Goal: Task Accomplishment & Management: Use online tool/utility

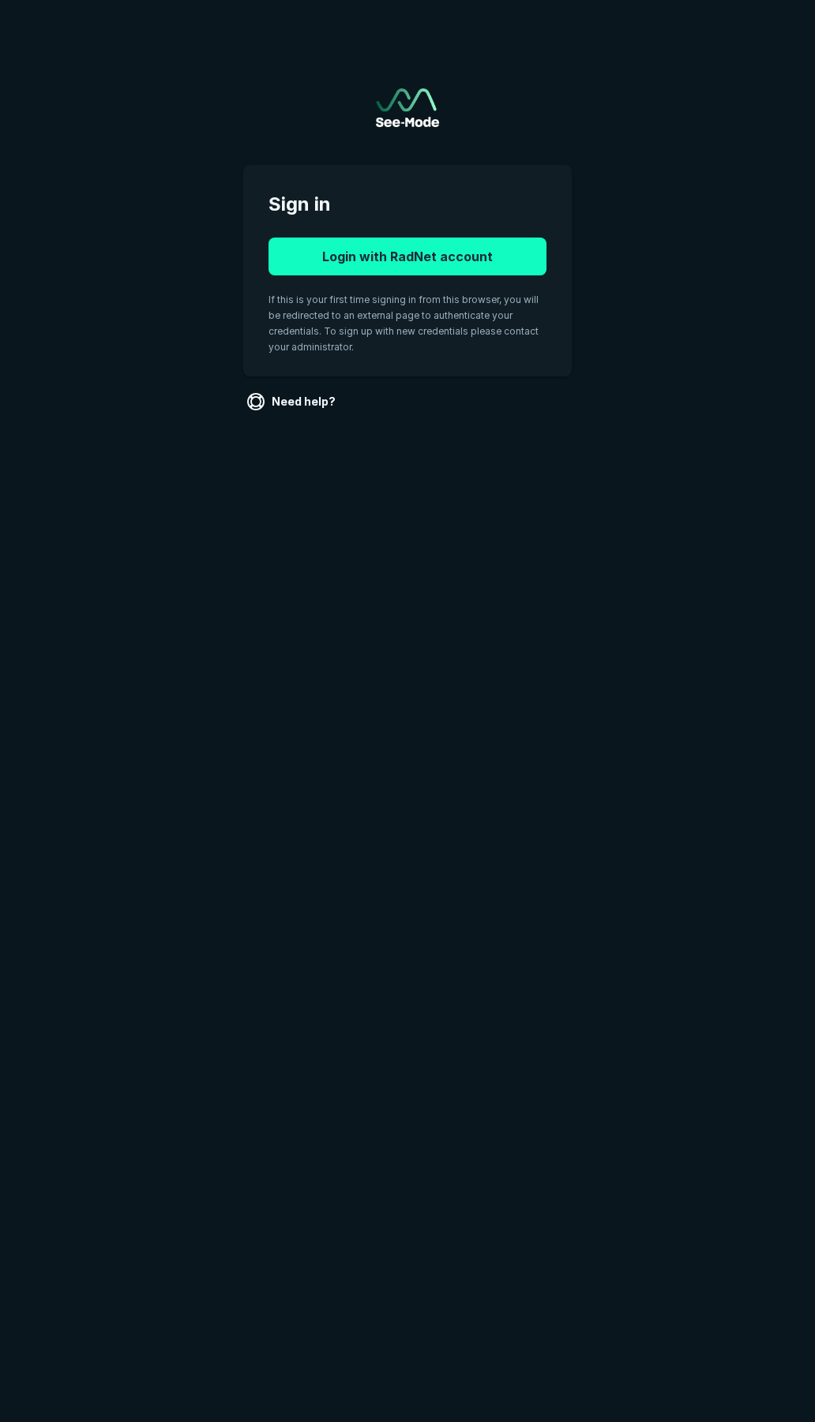
click at [402, 258] on button "Login with RadNet account" at bounding box center [407, 257] width 278 height 38
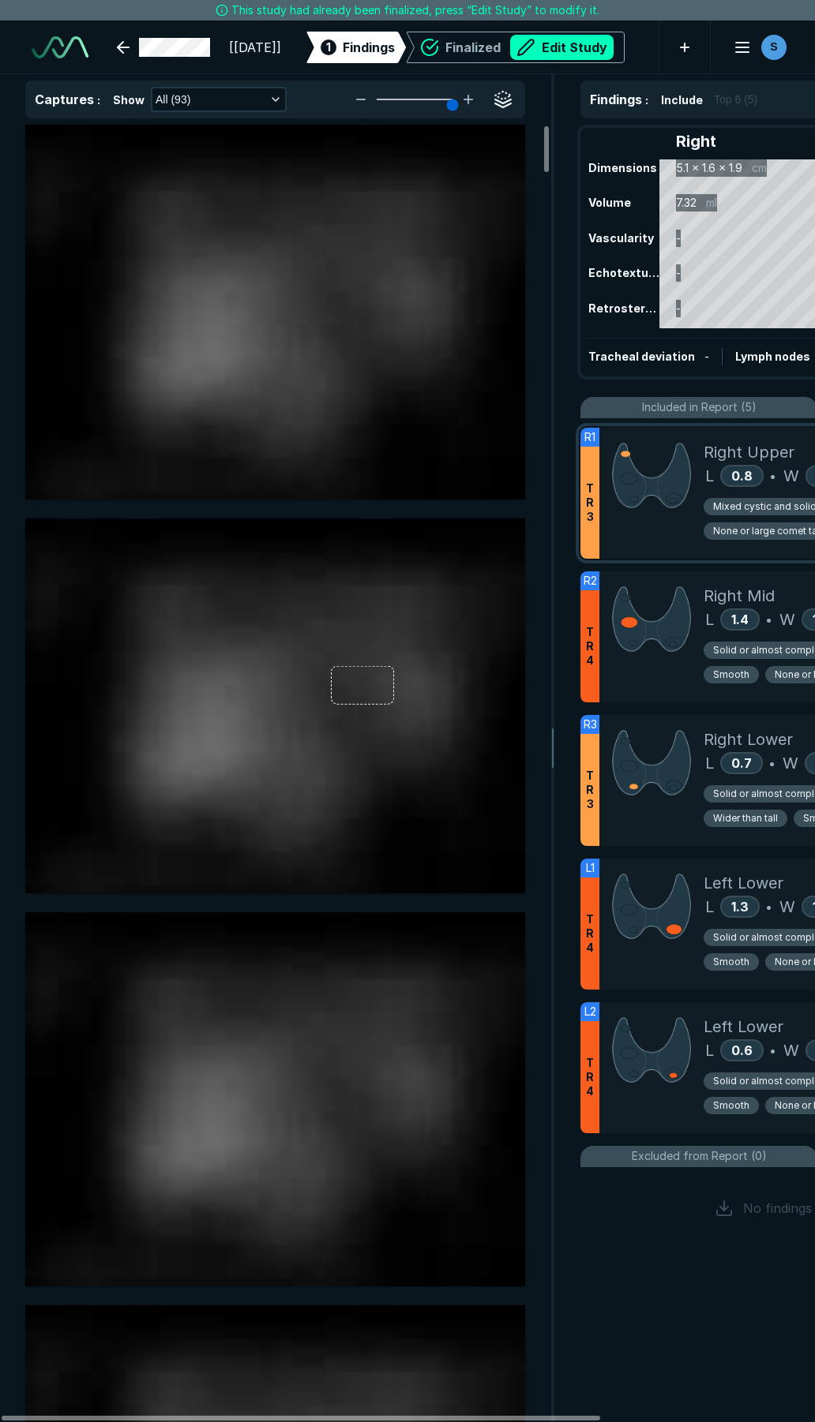
scroll to position [8061, 5694]
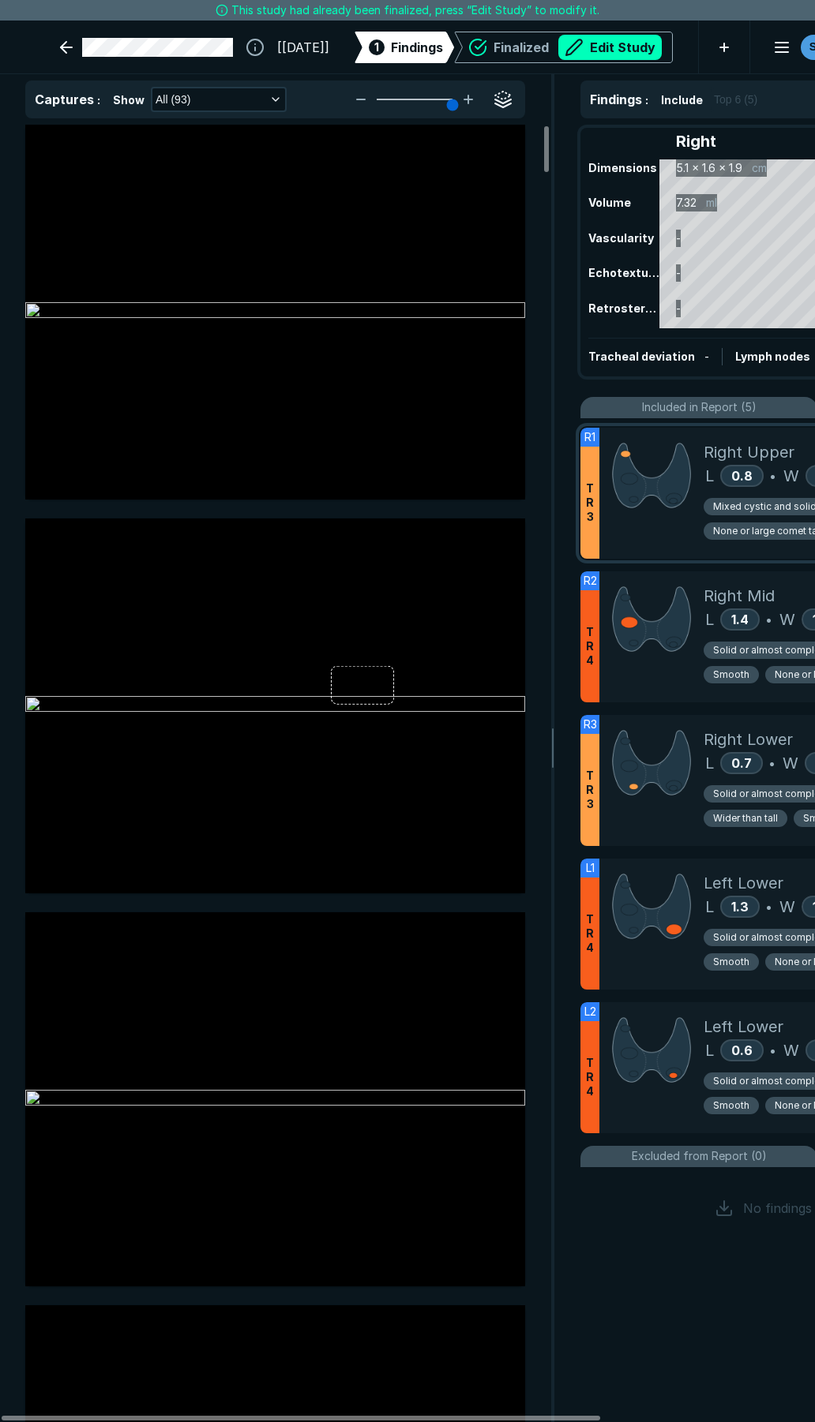
click at [691, 528] on div at bounding box center [651, 493] width 104 height 131
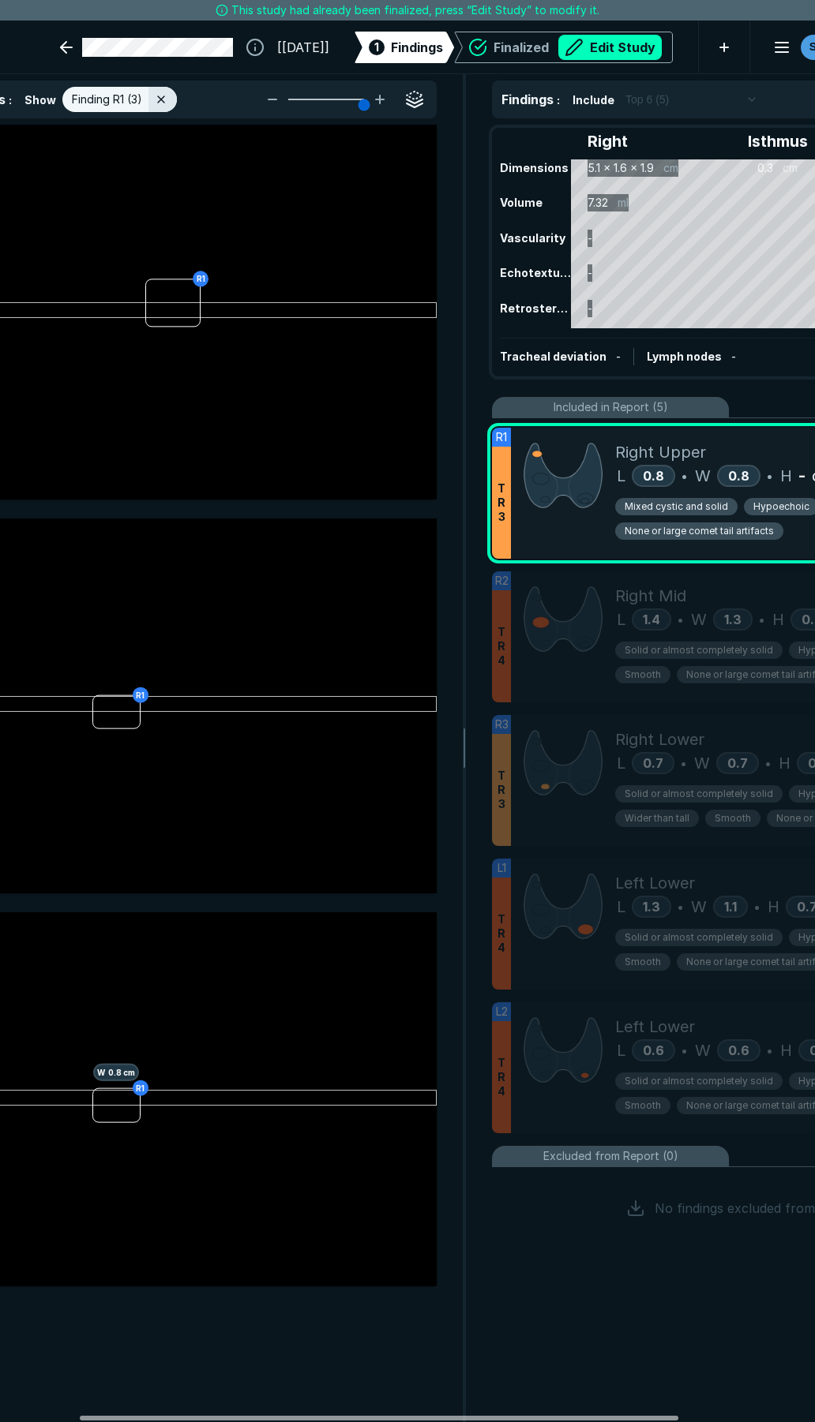
scroll to position [0, 107]
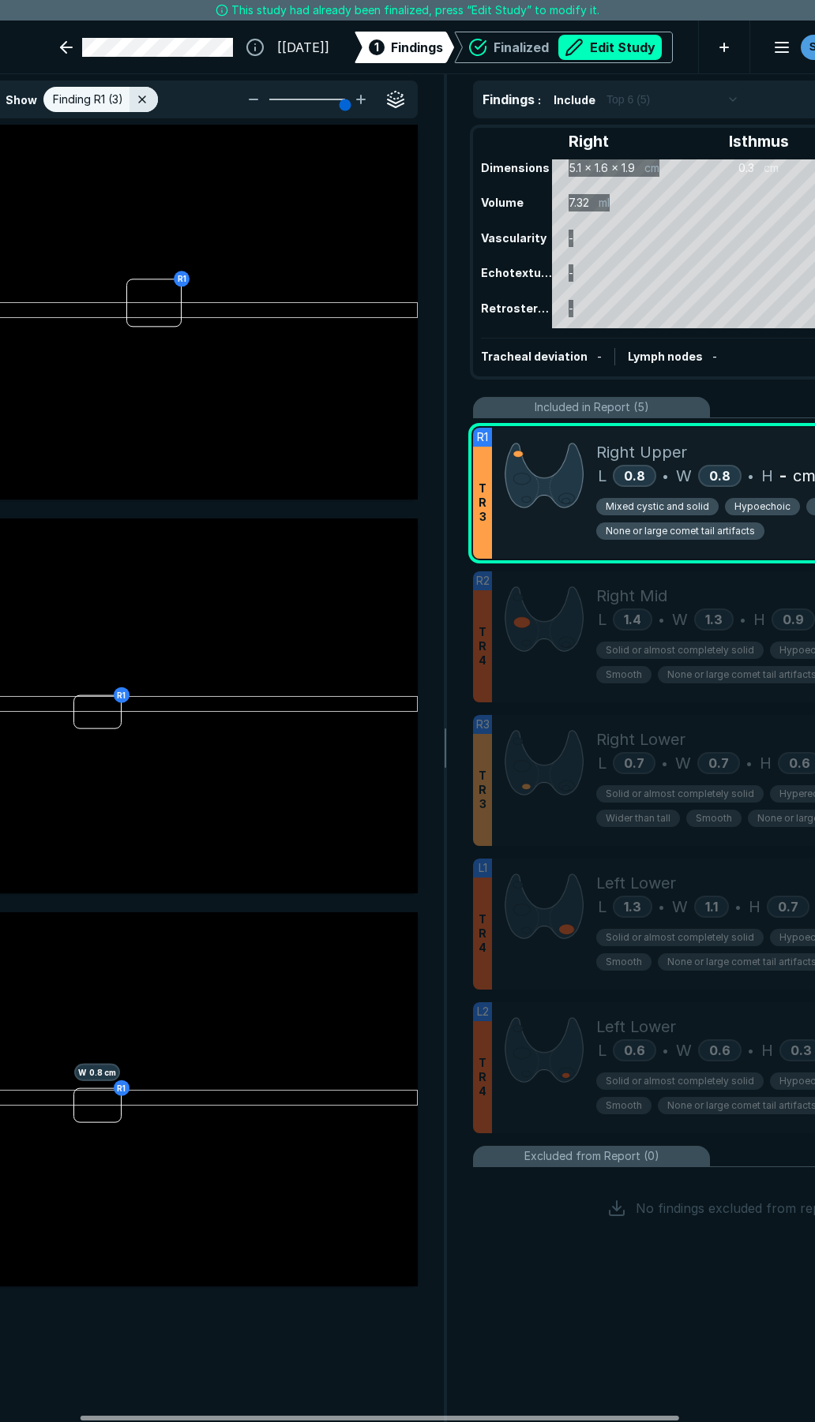
drag, startPoint x: 571, startPoint y: 1414, endPoint x: 650, endPoint y: 1412, distance: 79.0
click at [650, 1416] on div at bounding box center [380, 1418] width 598 height 5
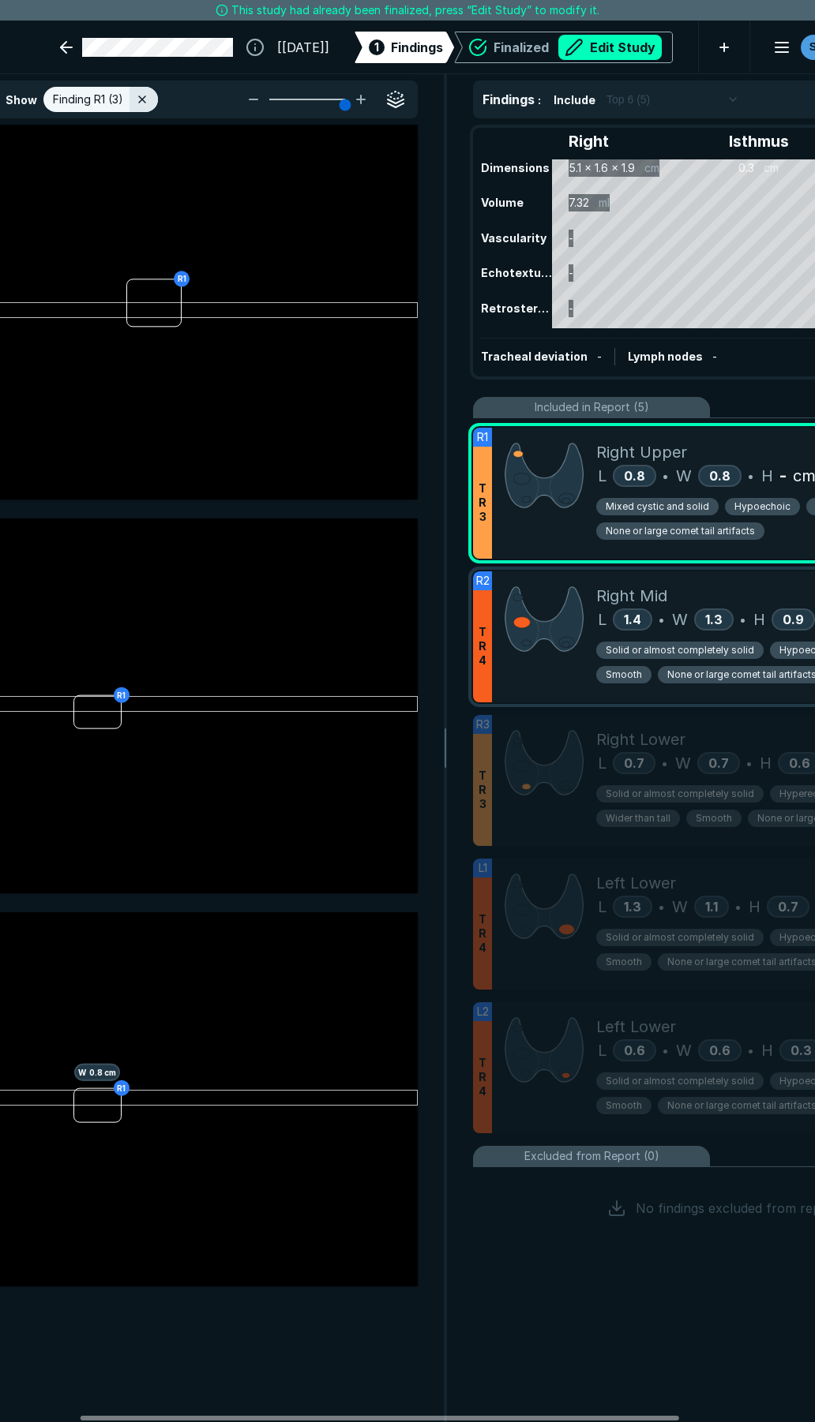
click at [563, 676] on div at bounding box center [544, 636] width 104 height 131
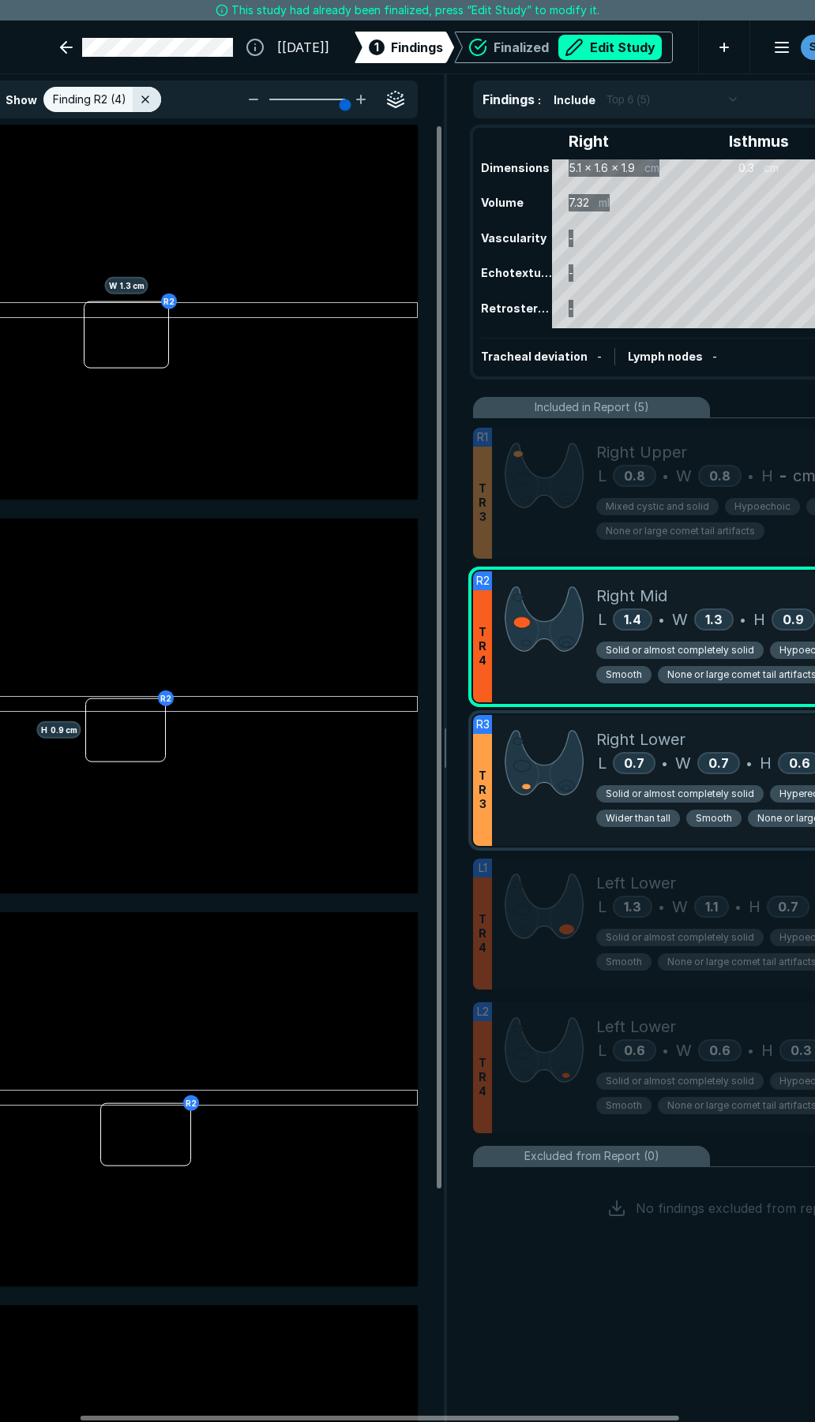
click at [568, 823] on div at bounding box center [544, 780] width 104 height 131
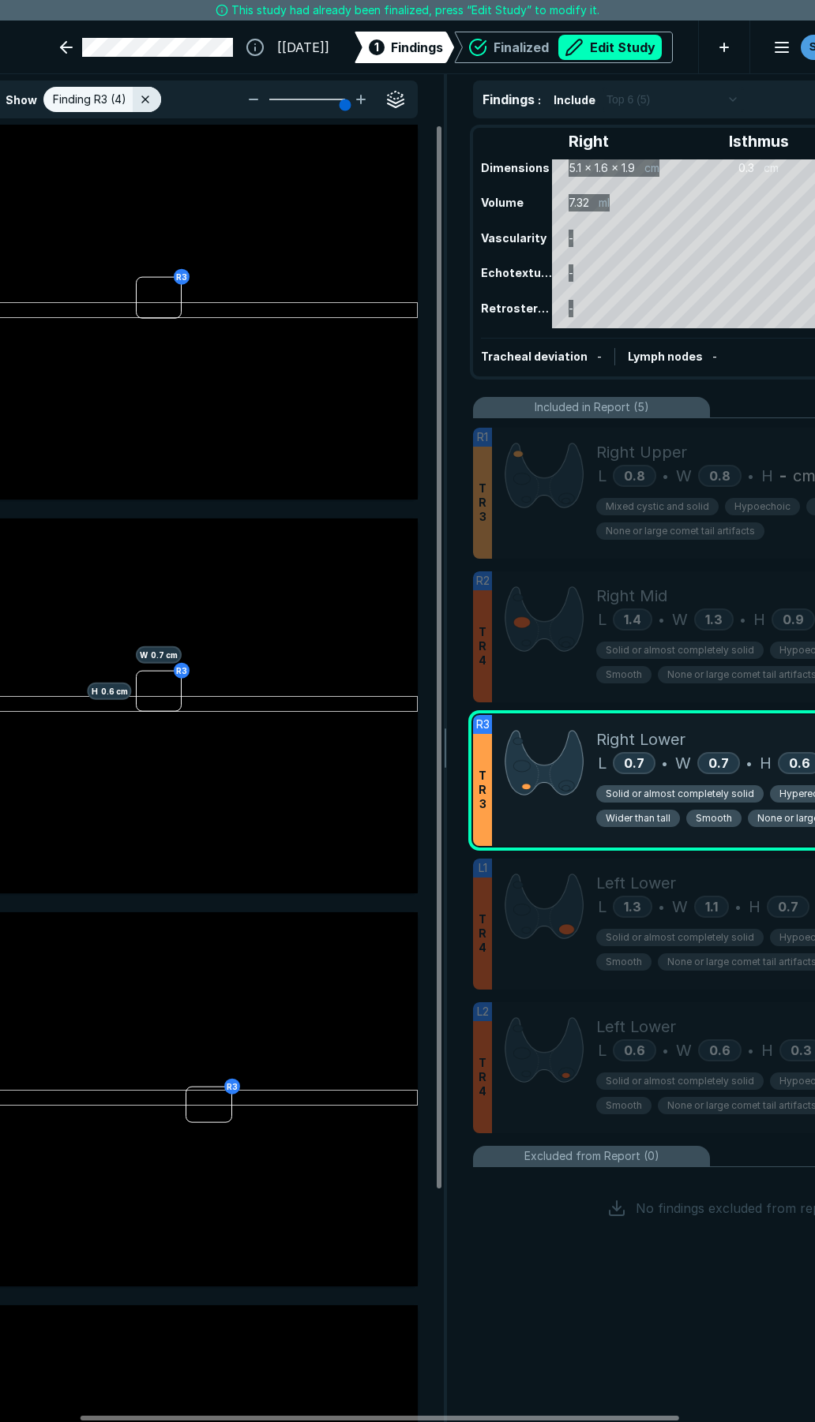
click at [709, 818] on span "Smooth" at bounding box center [713, 818] width 36 height 14
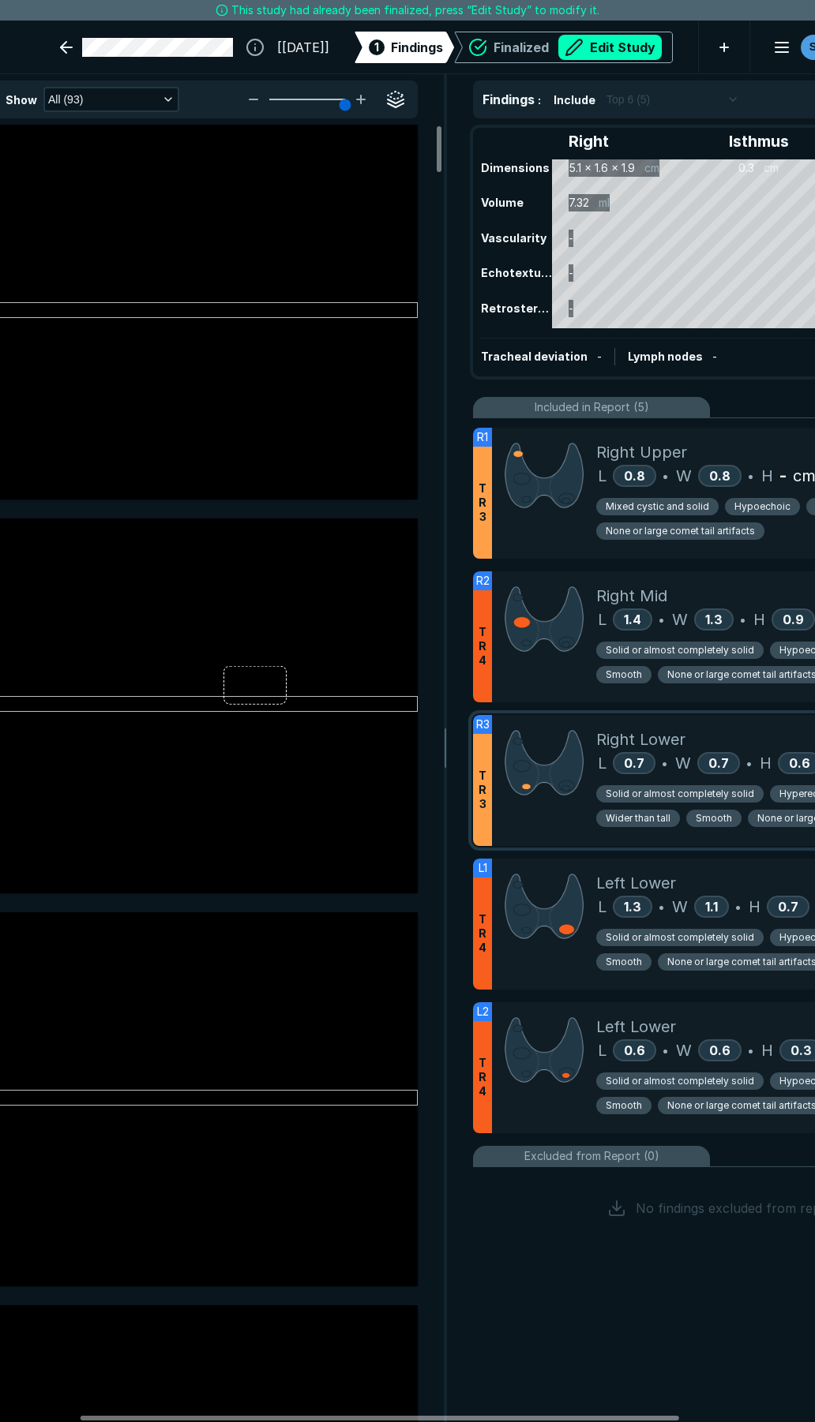
scroll to position [7695, 4252]
click at [570, 38] on button "Edit Study" at bounding box center [609, 47] width 103 height 25
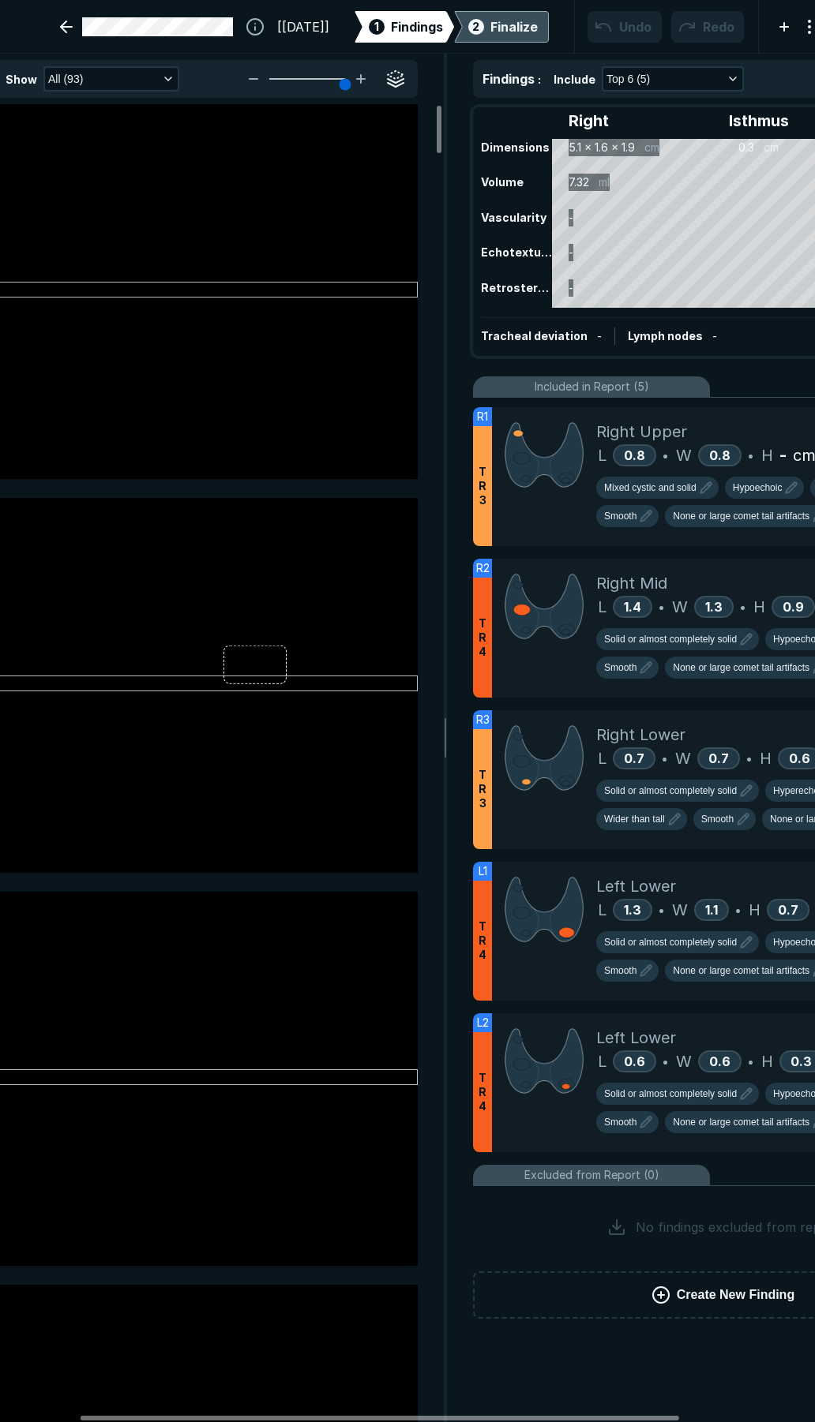
scroll to position [8153, 5694]
click at [711, 821] on span "Smooth" at bounding box center [717, 819] width 32 height 14
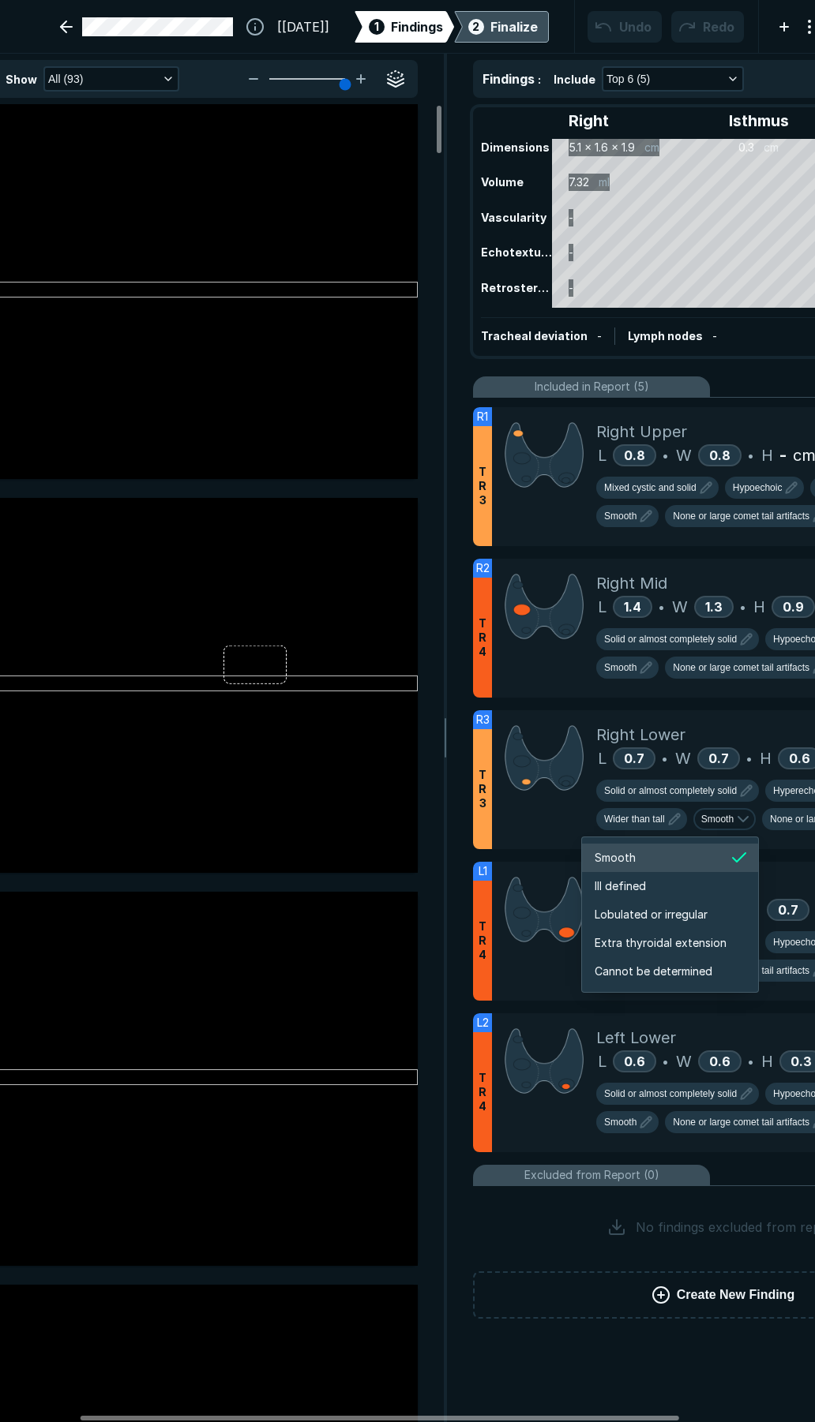
scroll to position [2634, 2808]
click at [695, 941] on span "Extra thyroidal extension" at bounding box center [660, 943] width 132 height 17
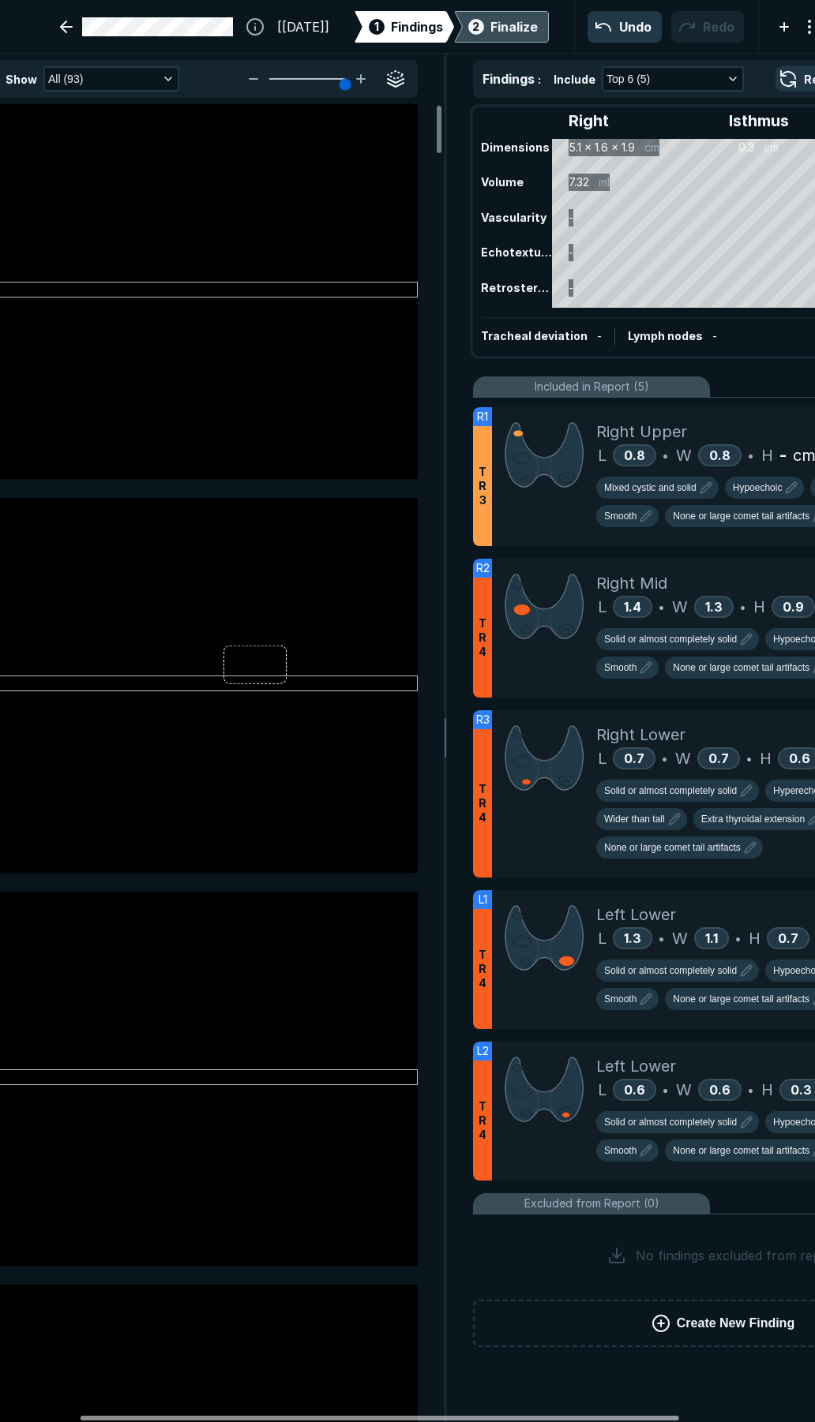
scroll to position [0, 290]
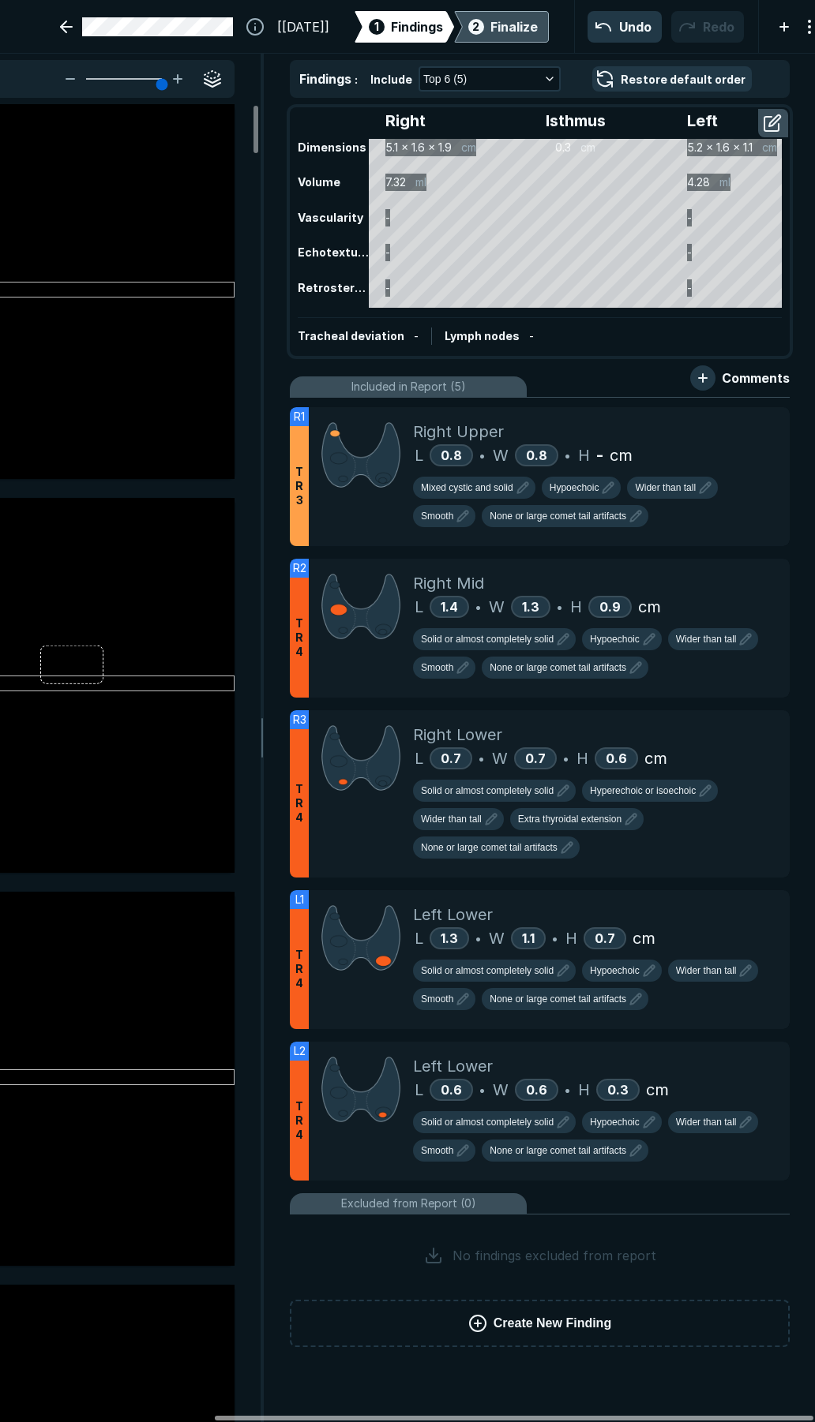
drag, startPoint x: 604, startPoint y: 1414, endPoint x: 738, endPoint y: 1407, distance: 134.4
click at [738, 1416] on div at bounding box center [514, 1418] width 598 height 5
click at [744, 722] on icon at bounding box center [744, 723] width 11 height 11
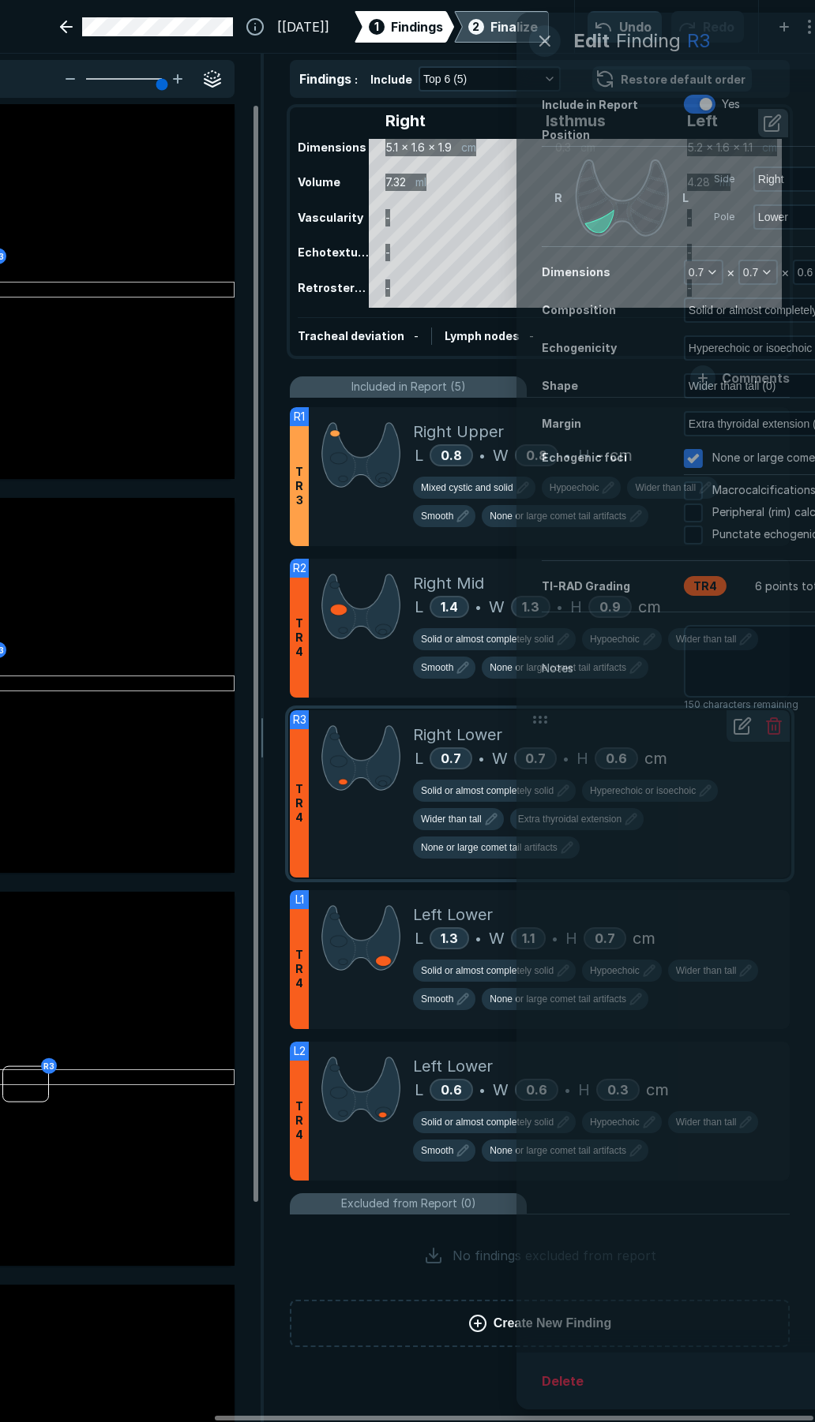
scroll to position [7787, 4252]
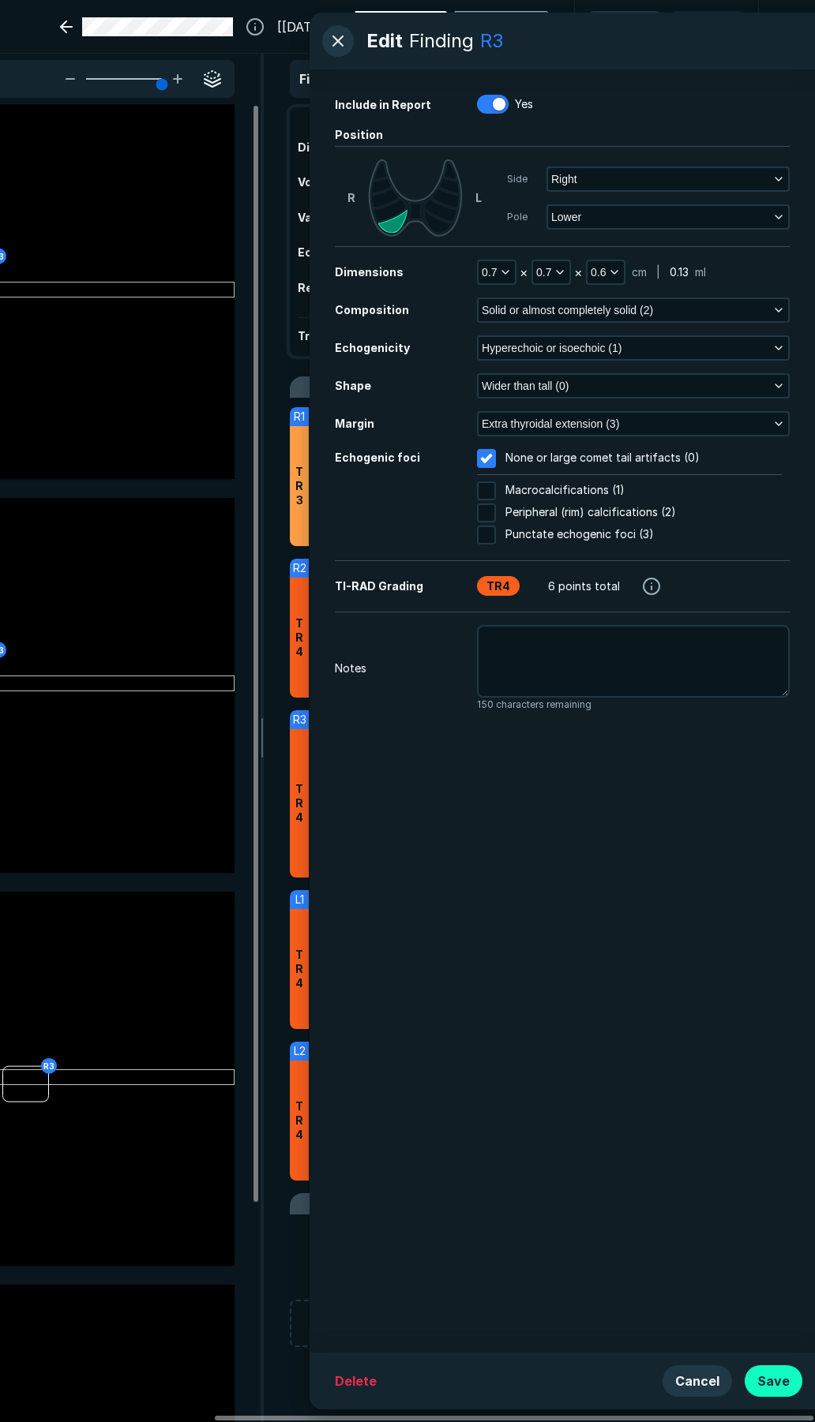
drag, startPoint x: 758, startPoint y: 1375, endPoint x: 635, endPoint y: 1148, distance: 257.8
click at [758, 1375] on button "Save" at bounding box center [773, 1381] width 58 height 32
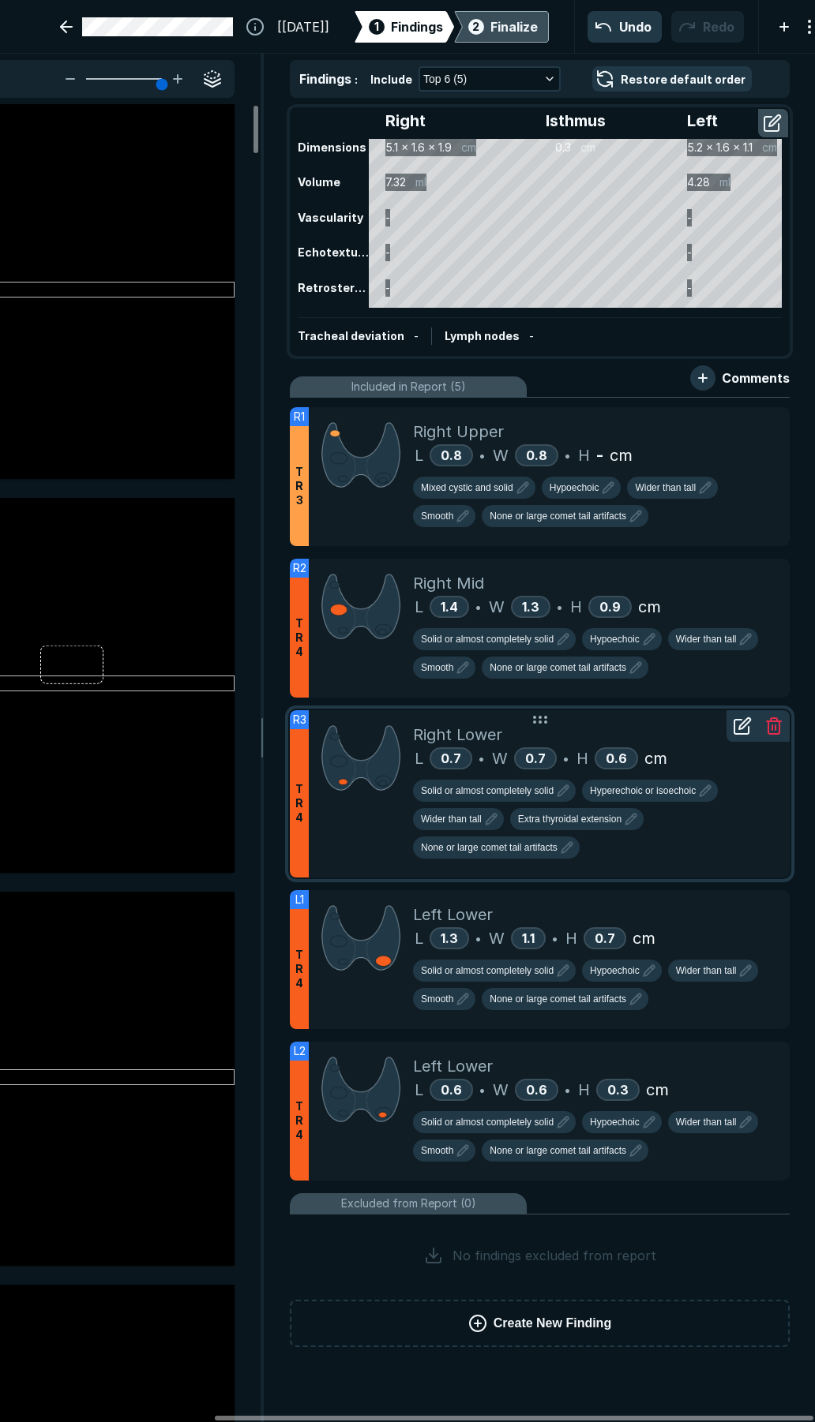
click at [363, 843] on div at bounding box center [361, 793] width 104 height 167
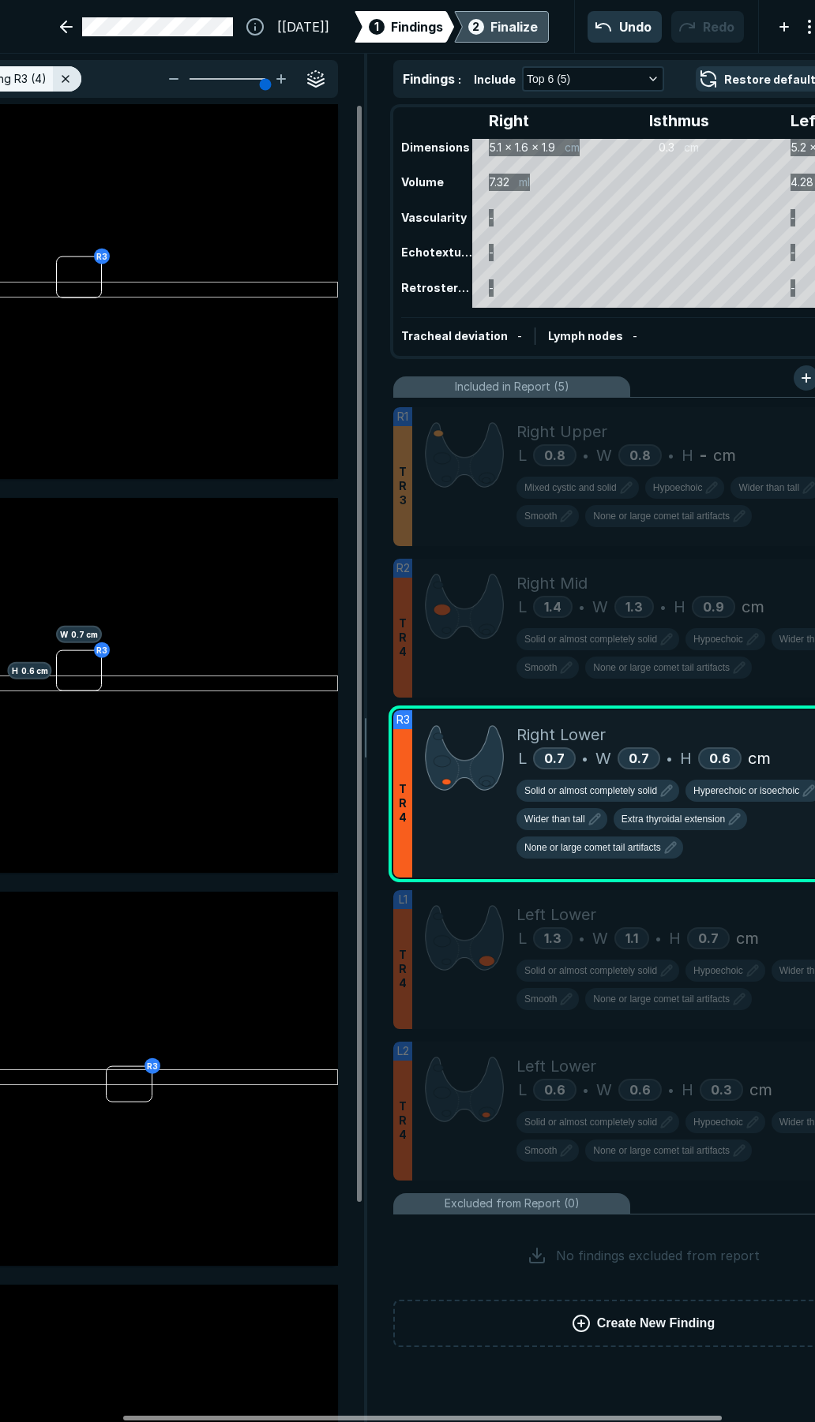
scroll to position [0, 166]
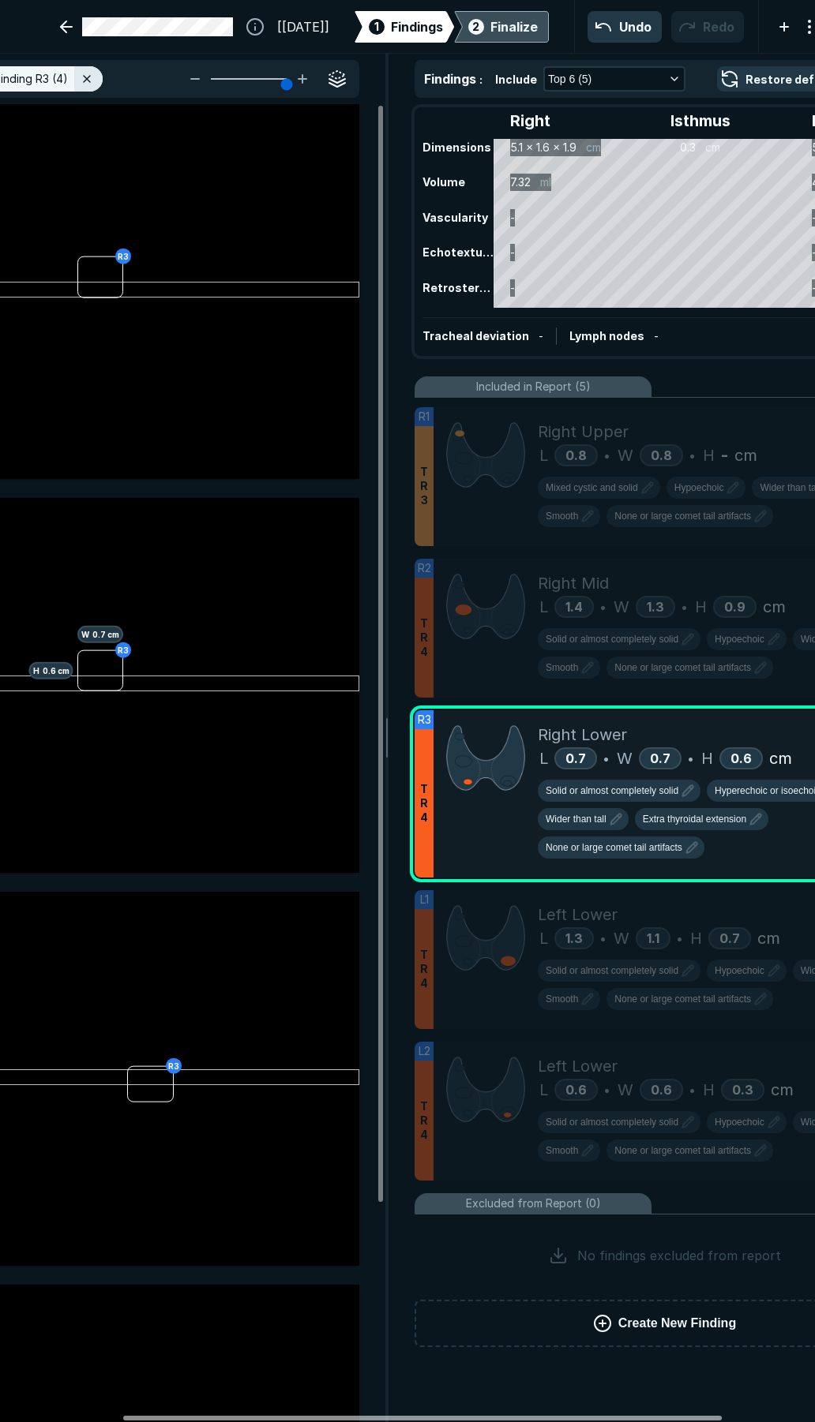
drag, startPoint x: 491, startPoint y: 1423, endPoint x: 401, endPoint y: 1422, distance: 90.0
click at [401, 1421] on div at bounding box center [422, 1418] width 598 height 5
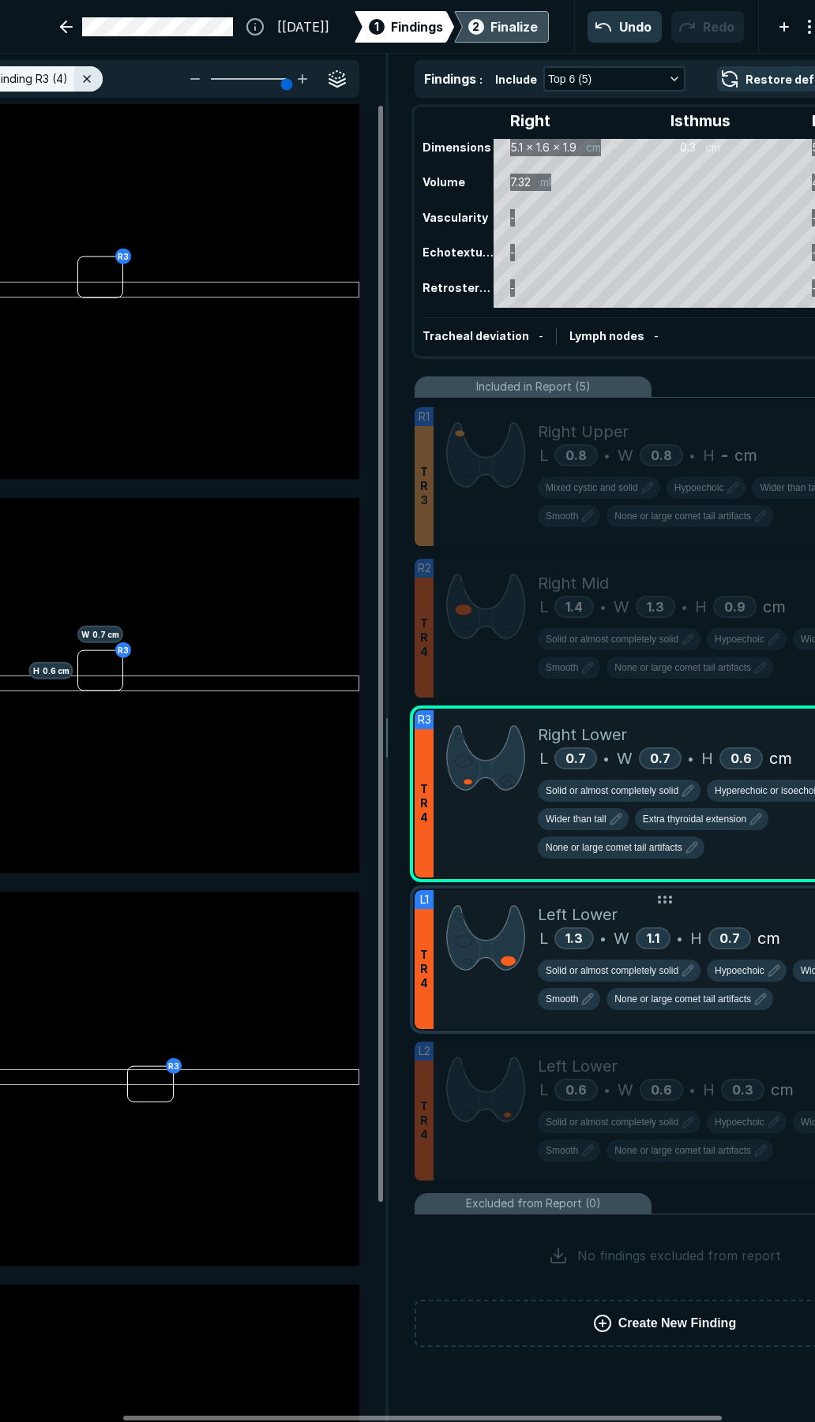
click at [519, 1019] on div at bounding box center [485, 959] width 104 height 139
